Goal: Information Seeking & Learning: Learn about a topic

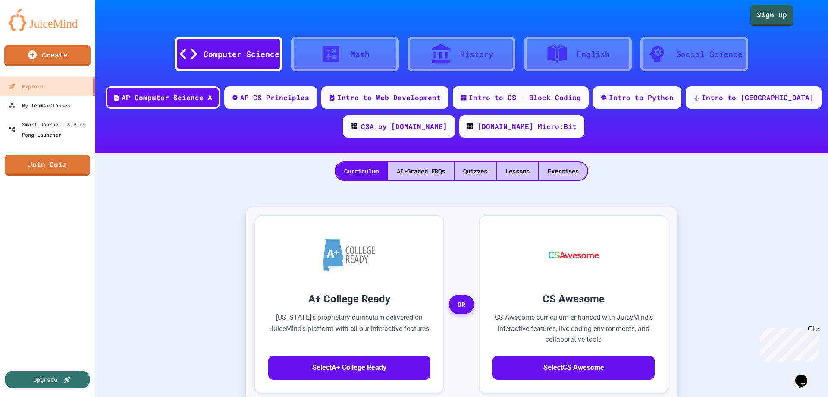
click at [380, 47] on div "Math" at bounding box center [345, 54] width 108 height 34
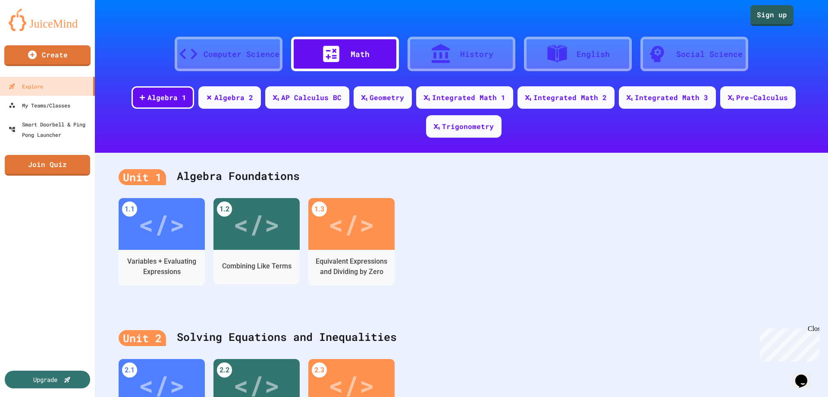
click at [252, 54] on div "Computer Science" at bounding box center [241, 54] width 76 height 12
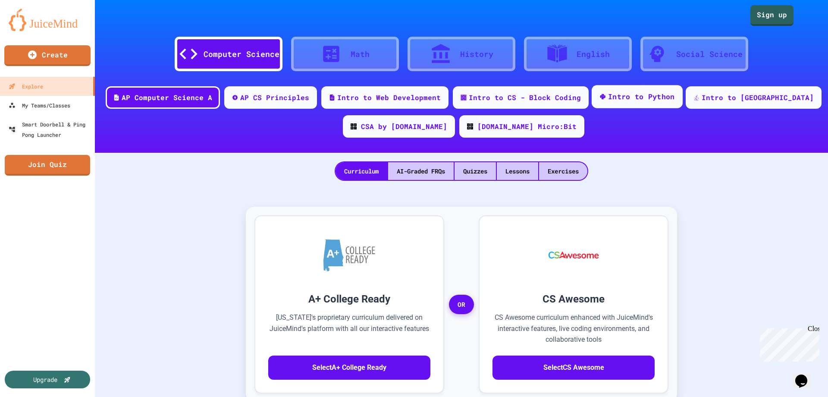
click at [682, 103] on div "Intro to Python" at bounding box center [636, 96] width 91 height 23
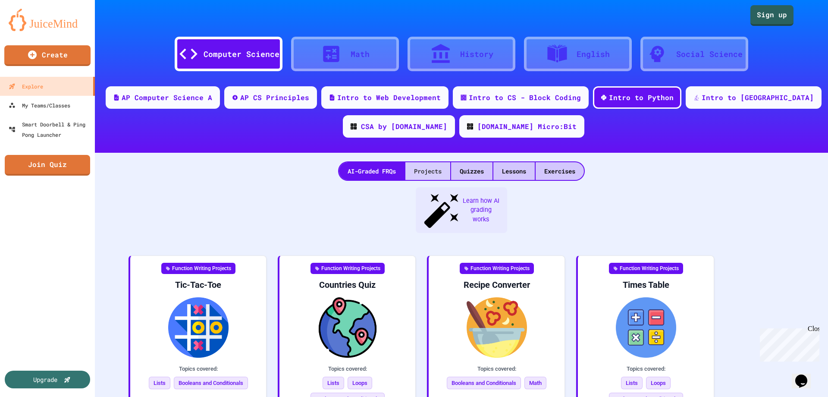
click at [432, 177] on div "Projects" at bounding box center [427, 171] width 45 height 18
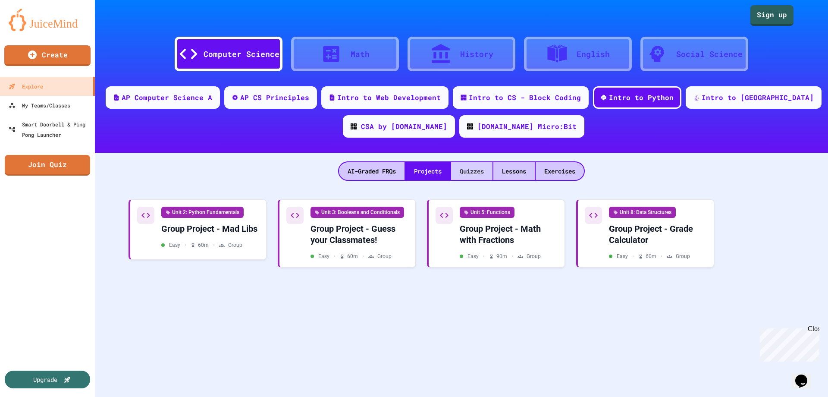
click at [470, 175] on div "Quizzes" at bounding box center [471, 171] width 41 height 18
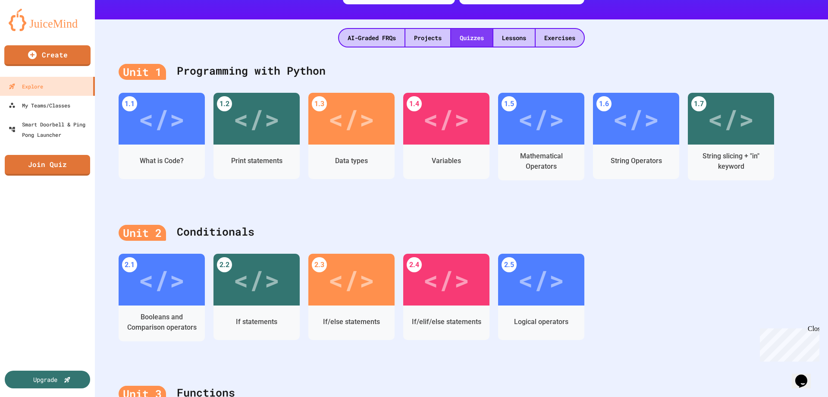
scroll to position [133, 0]
click at [517, 42] on div "Lessons" at bounding box center [513, 38] width 41 height 18
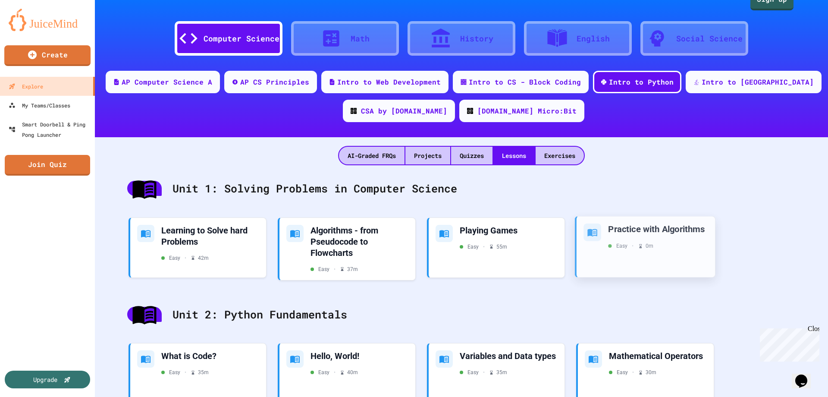
scroll to position [2, 0]
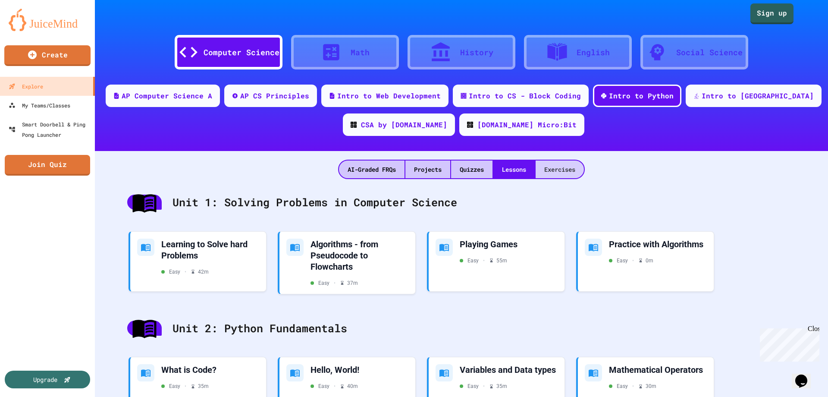
click at [580, 171] on div "Exercises" at bounding box center [559, 169] width 48 height 18
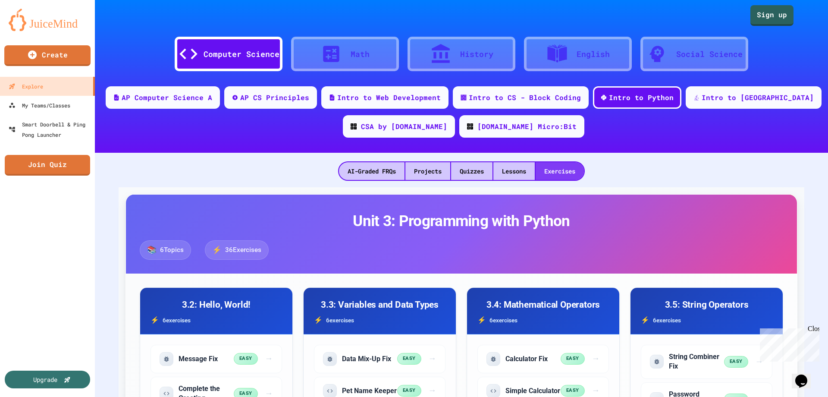
scroll to position [0, 0]
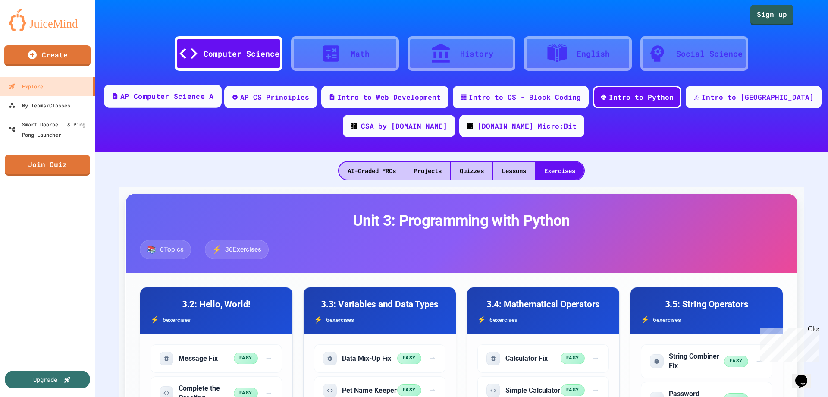
click at [222, 103] on div "AP Computer Science A" at bounding box center [163, 95] width 118 height 23
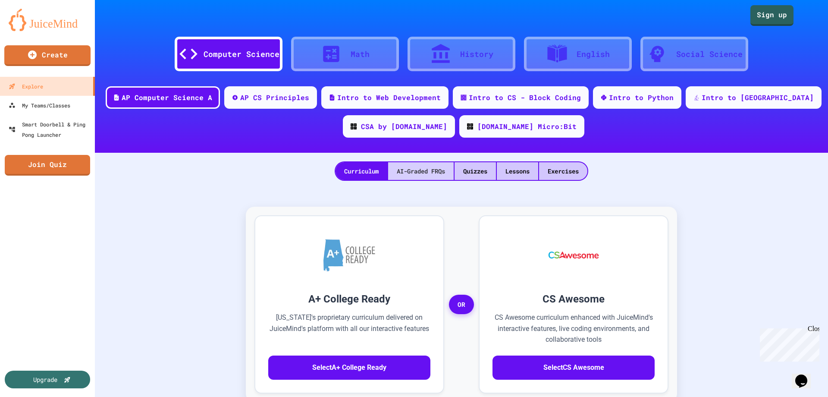
click at [411, 170] on div "AI-Graded FRQs" at bounding box center [421, 171] width 66 height 18
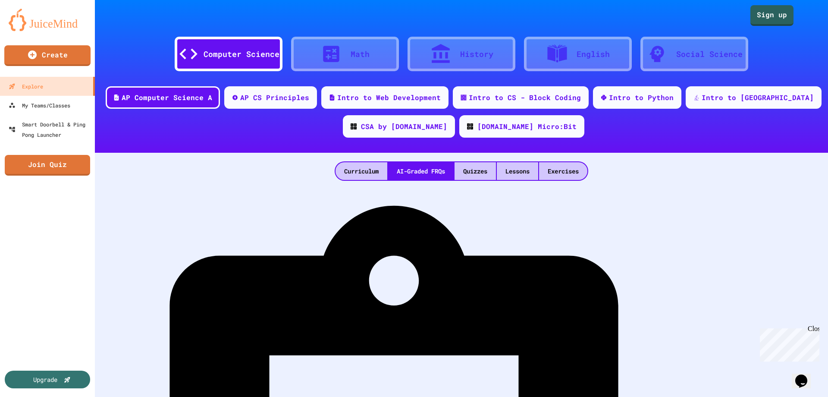
click at [464, 159] on div "Curriculum AI-Graded FRQs Quizzes Lessons Exercises" at bounding box center [461, 167] width 733 height 28
click at [471, 166] on div "Quizzes" at bounding box center [474, 171] width 41 height 18
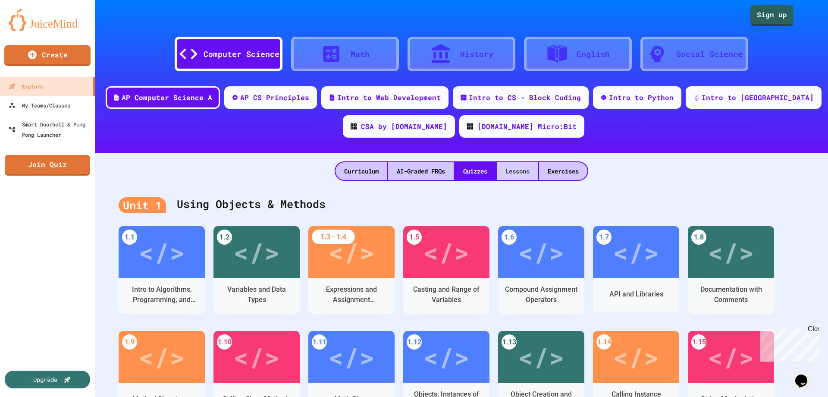
click at [513, 175] on div "Lessons" at bounding box center [517, 171] width 41 height 18
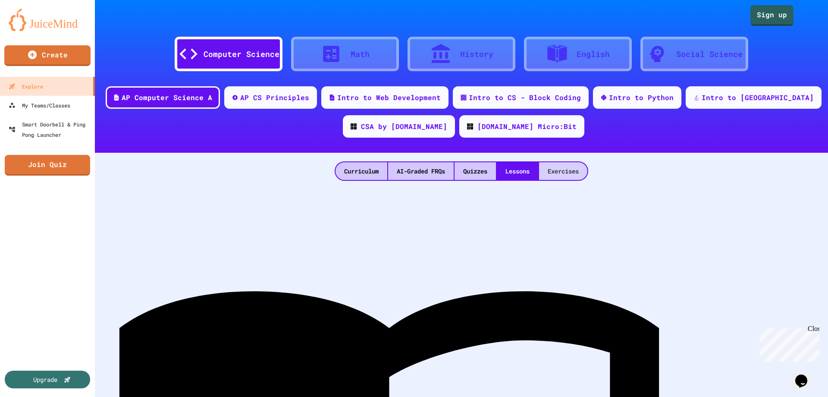
click at [554, 170] on div "Exercises" at bounding box center [563, 171] width 48 height 18
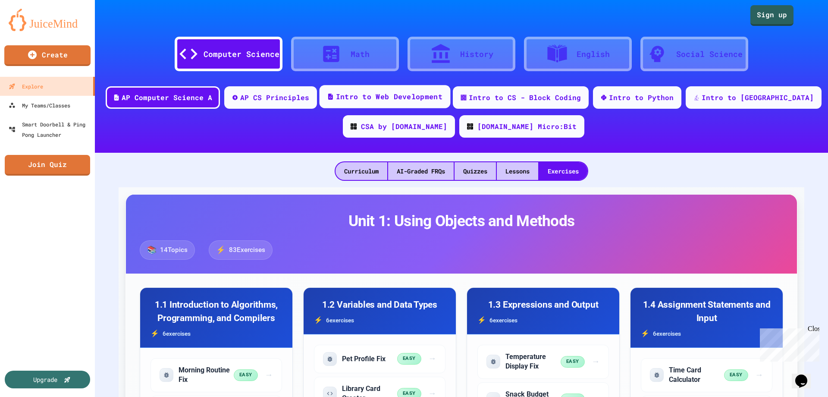
click at [391, 92] on div "Intro to Web Development" at bounding box center [389, 96] width 106 height 11
